Goal: Use online tool/utility: Utilize a website feature to perform a specific function

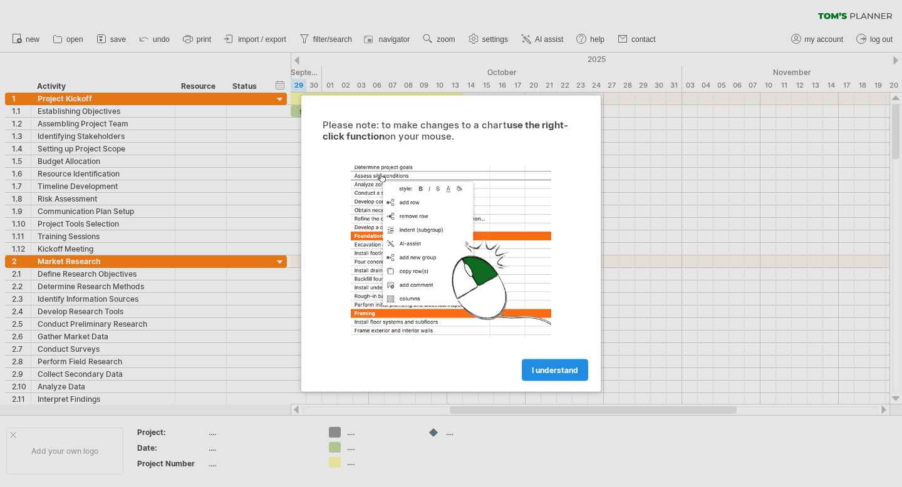
click at [528, 366] on link "I understand" at bounding box center [555, 370] width 66 height 22
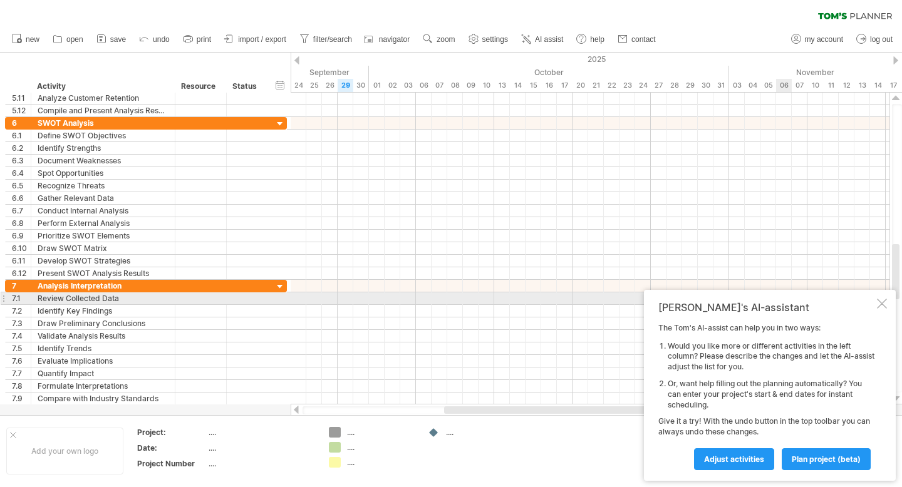
click at [883, 303] on div at bounding box center [882, 304] width 10 height 10
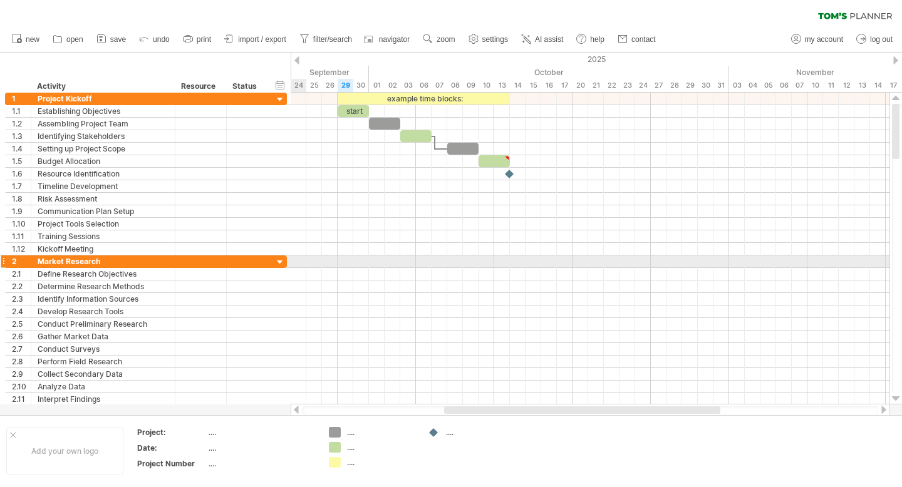
click at [282, 263] on div at bounding box center [280, 263] width 12 height 12
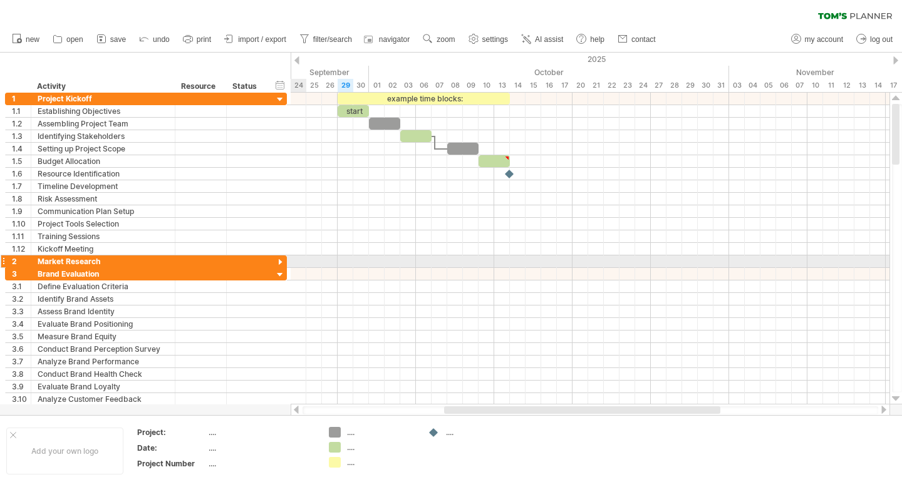
click at [282, 263] on div at bounding box center [280, 263] width 12 height 12
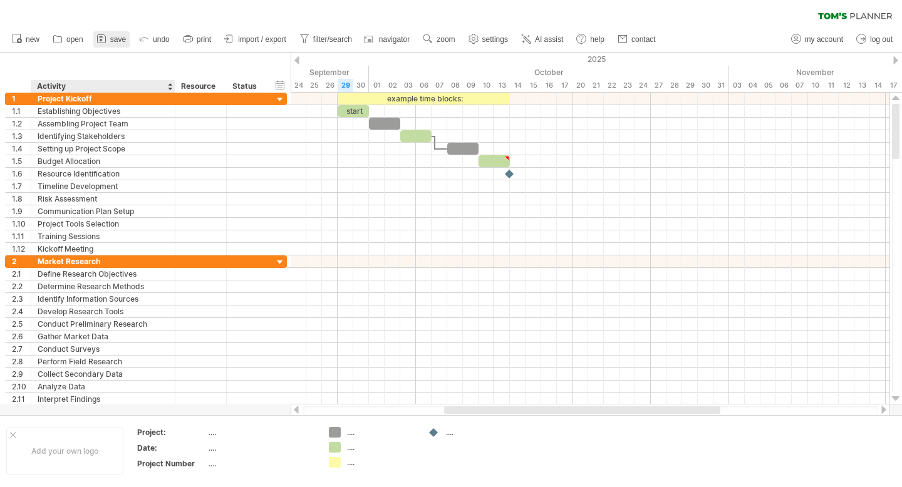
click at [103, 44] on icon at bounding box center [101, 39] width 13 height 13
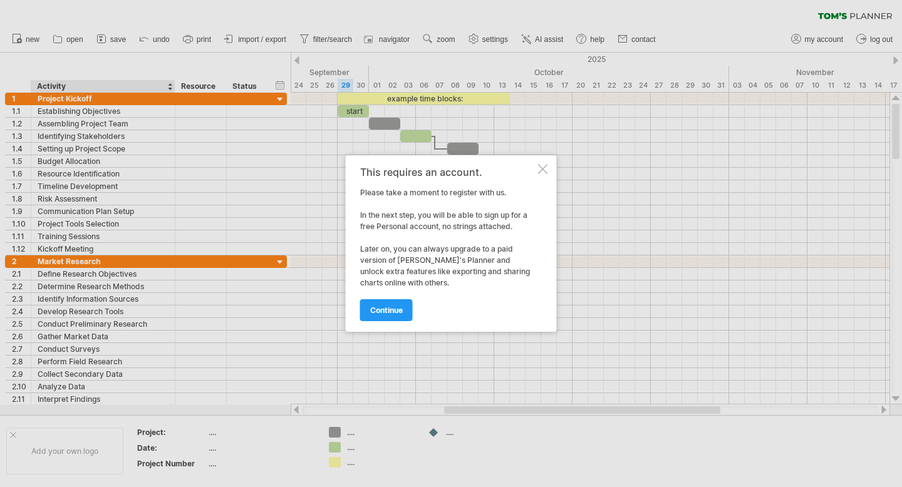
click at [545, 168] on div at bounding box center [543, 169] width 10 height 10
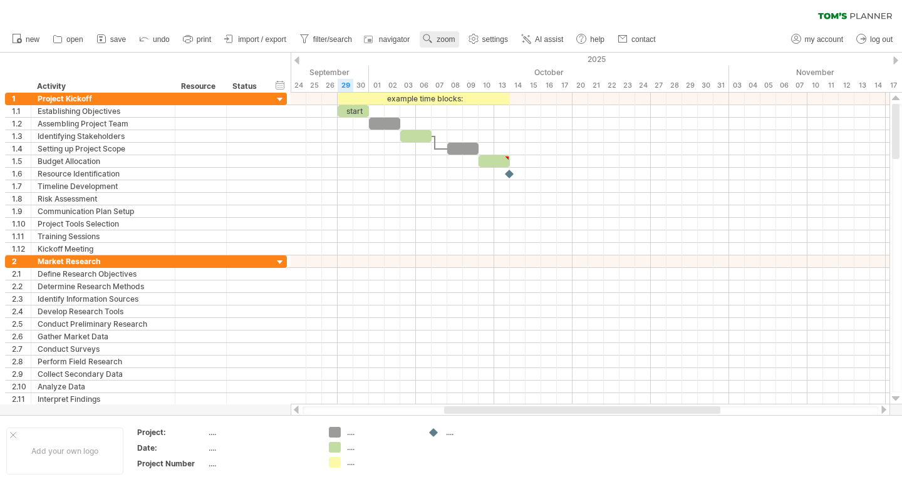
click at [440, 44] on link "zoom" at bounding box center [439, 39] width 39 height 16
click at [467, 17] on div "clear filter reapply filter" at bounding box center [451, 13] width 902 height 26
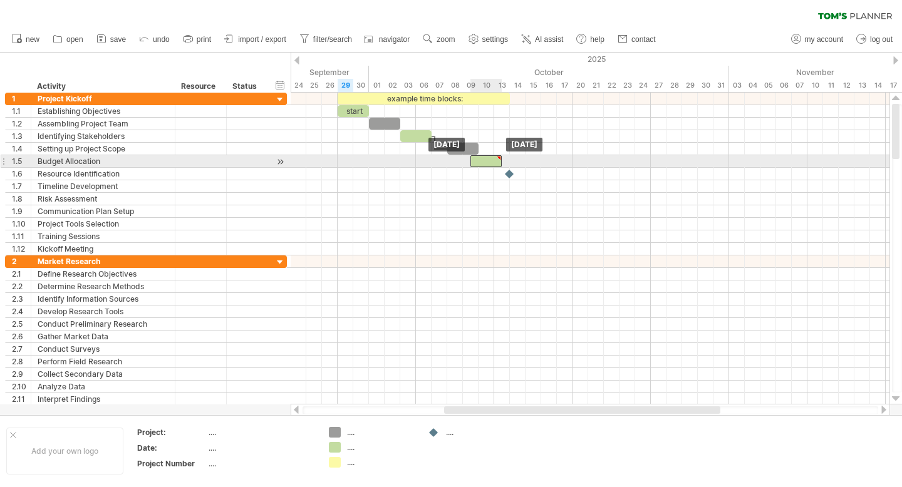
drag, startPoint x: 499, startPoint y: 160, endPoint x: 492, endPoint y: 161, distance: 6.9
click at [492, 161] on div at bounding box center [485, 161] width 31 height 12
type textarea "**********"
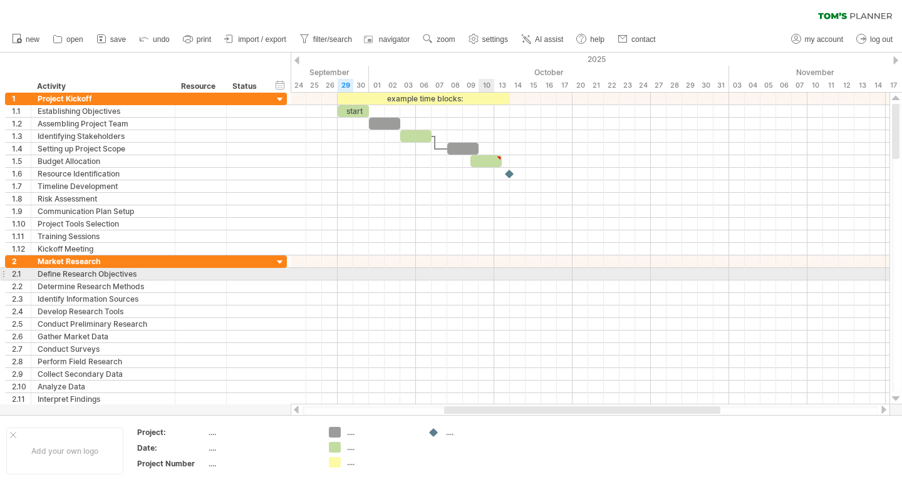
click at [479, 277] on div at bounding box center [590, 274] width 599 height 13
